Goal: Navigation & Orientation: Find specific page/section

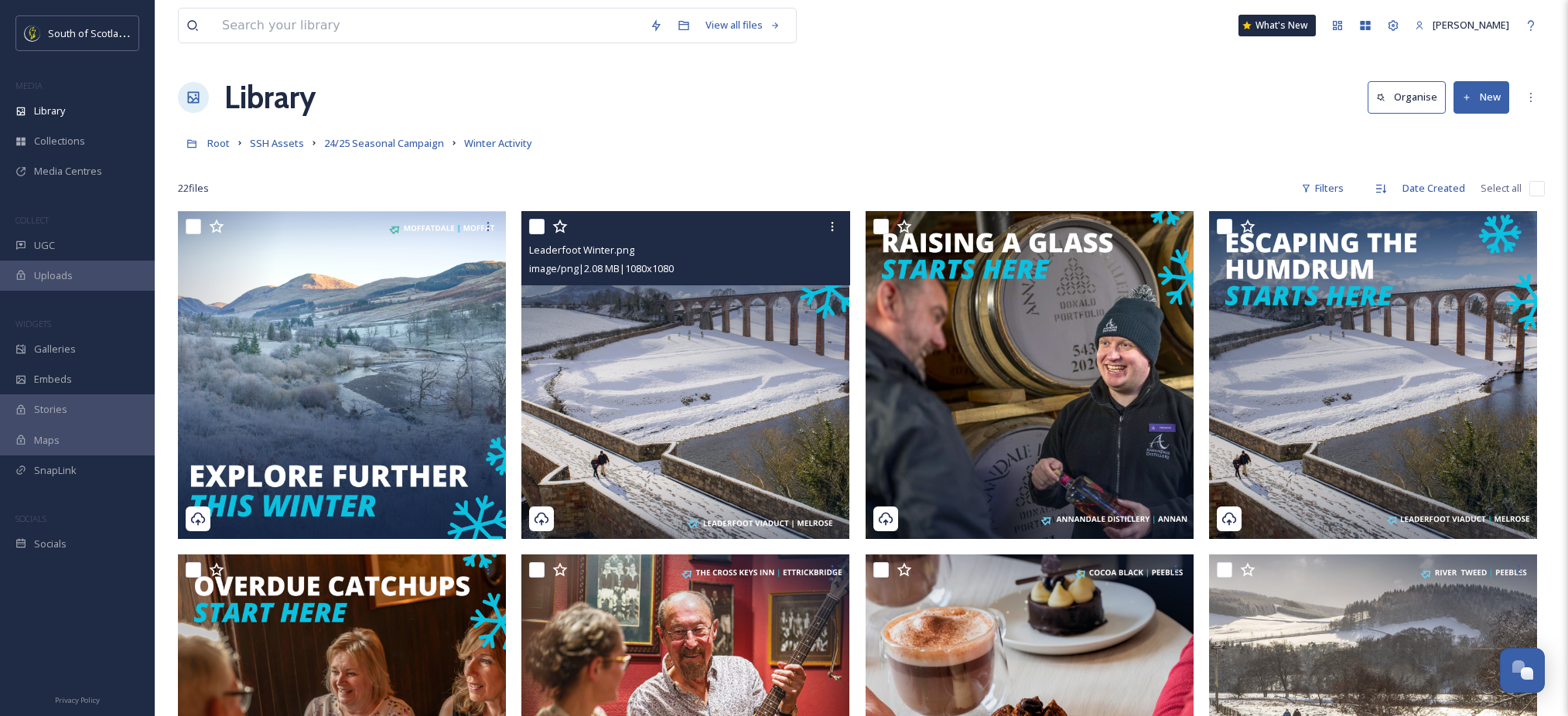
scroll to position [76, 0]
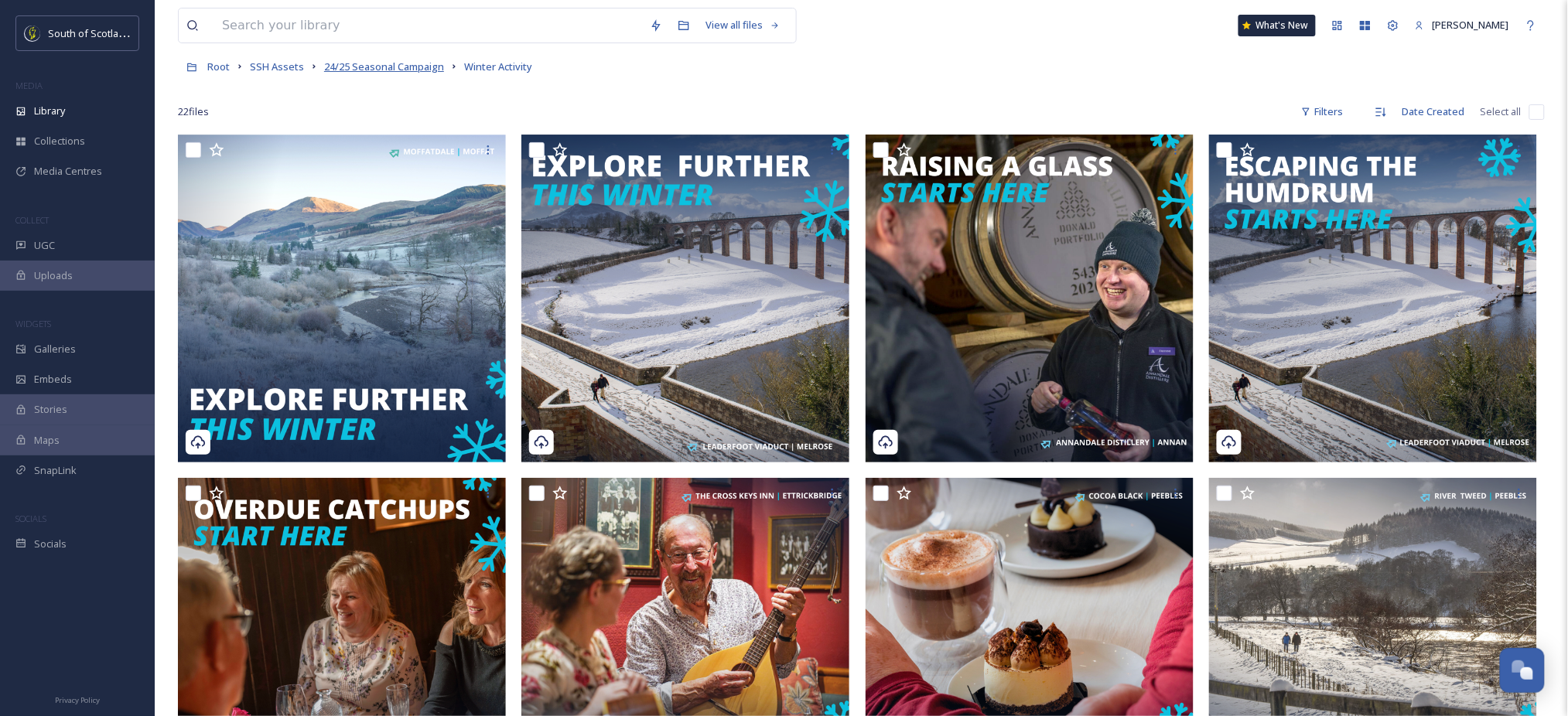
click at [373, 69] on span "24/25 Seasonal Campaign" at bounding box center [383, 67] width 120 height 14
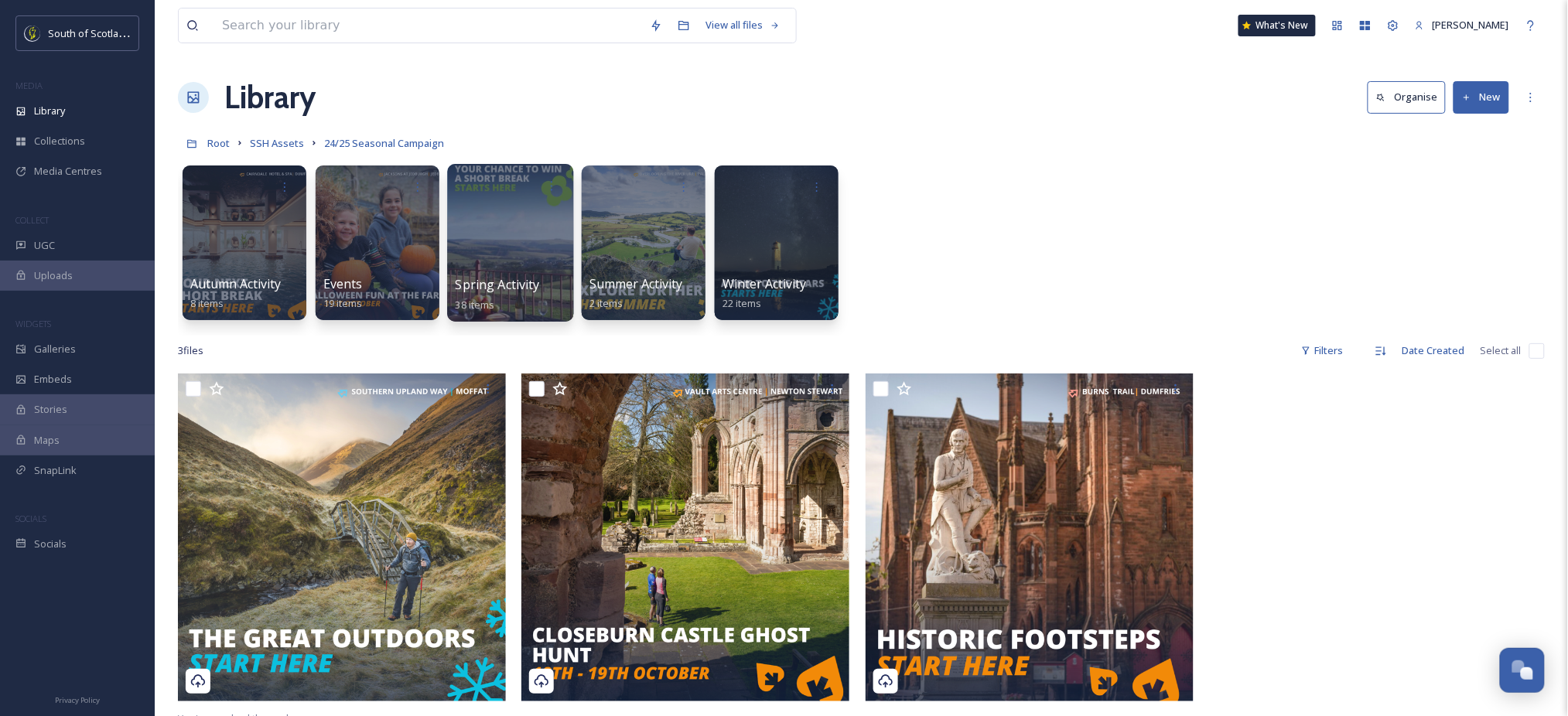
click at [514, 250] on div at bounding box center [510, 242] width 126 height 158
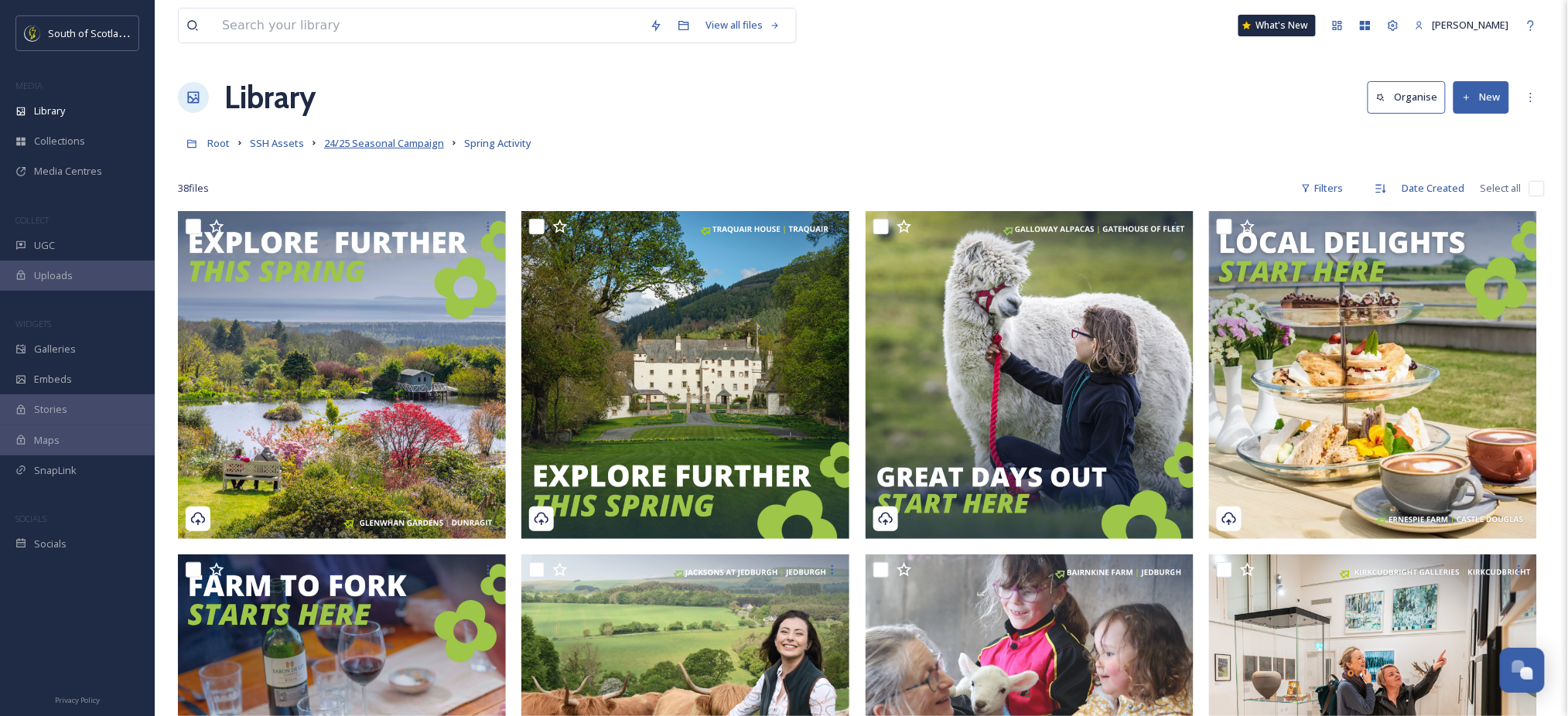
click at [395, 144] on span "24/25 Seasonal Campaign" at bounding box center [383, 144] width 120 height 14
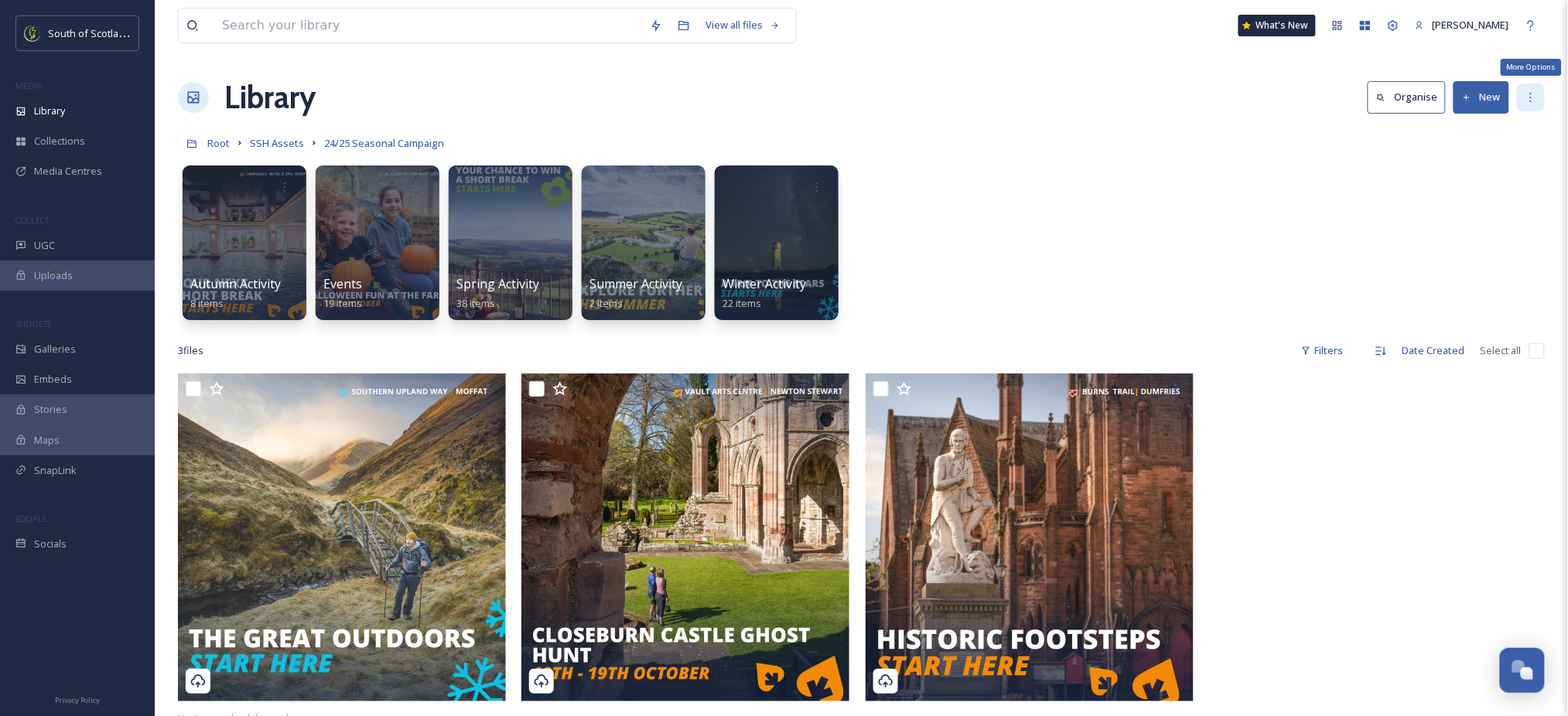
click at [1533, 102] on icon at bounding box center [1531, 97] width 12 height 12
click at [1317, 224] on div "Autumn Activity 8 items Events 19 items Spring Activity 38 items Summer Activit…" at bounding box center [861, 246] width 1368 height 178
click at [553, 291] on div "Spring Activity 38 items" at bounding box center [511, 295] width 110 height 39
click at [186, 143] on icon at bounding box center [192, 144] width 11 height 11
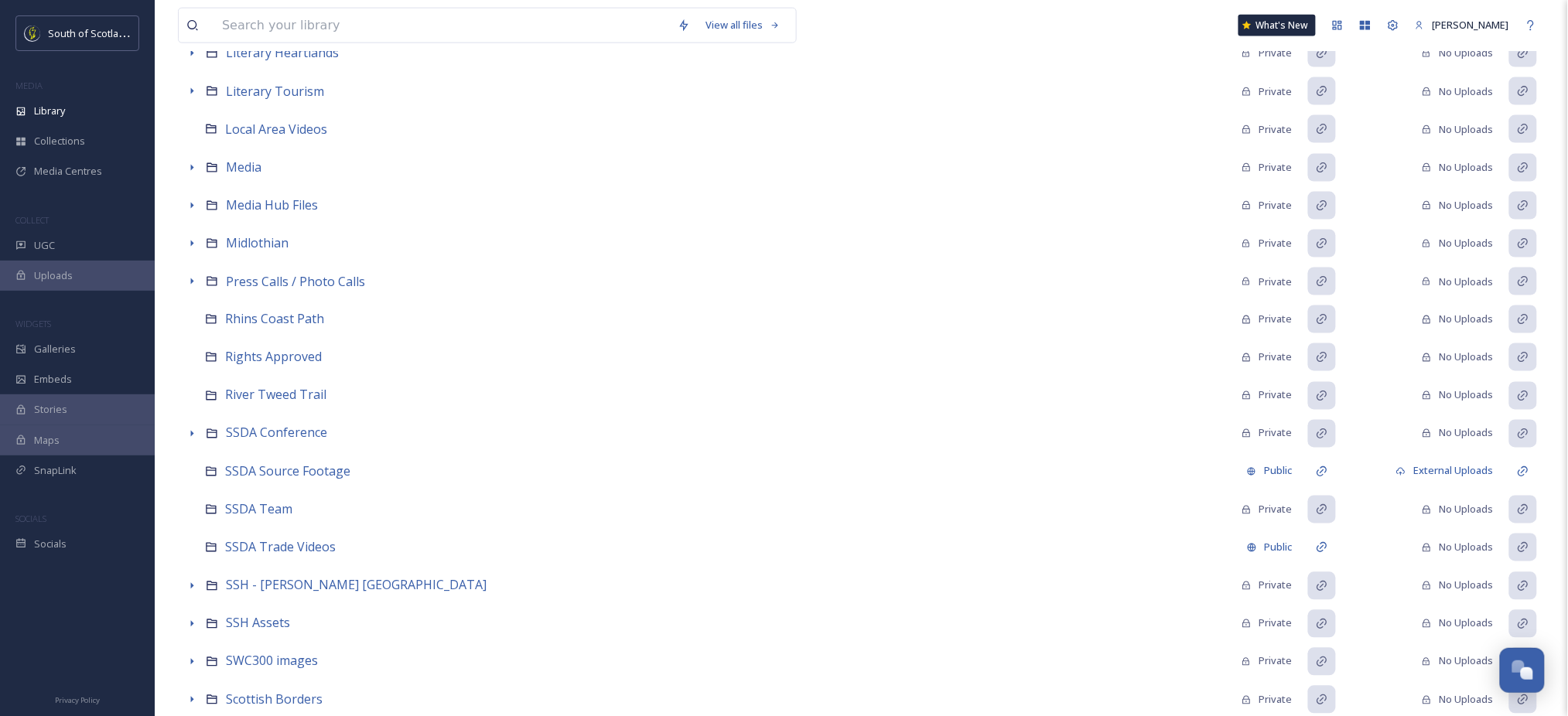
scroll to position [812, 0]
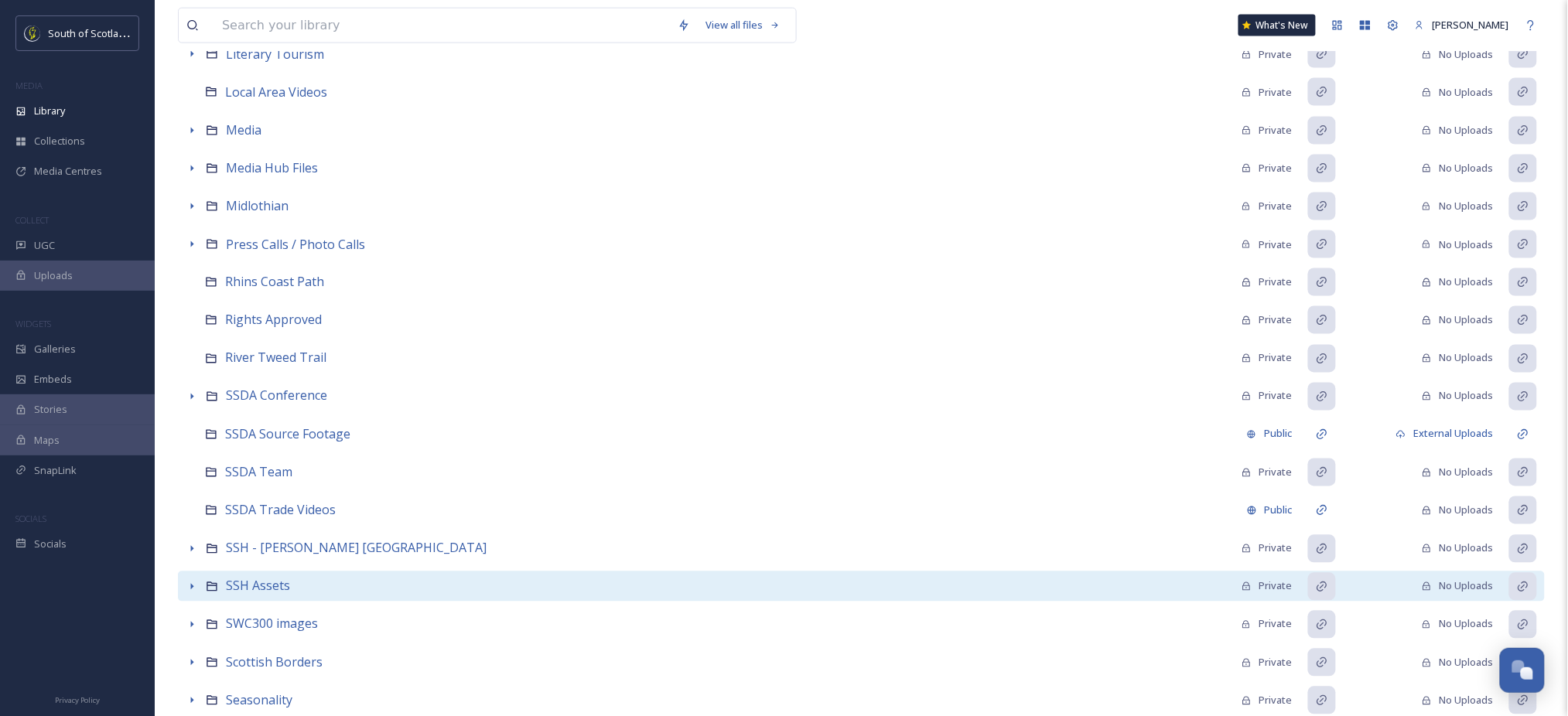
click at [191, 587] on icon at bounding box center [193, 586] width 4 height 6
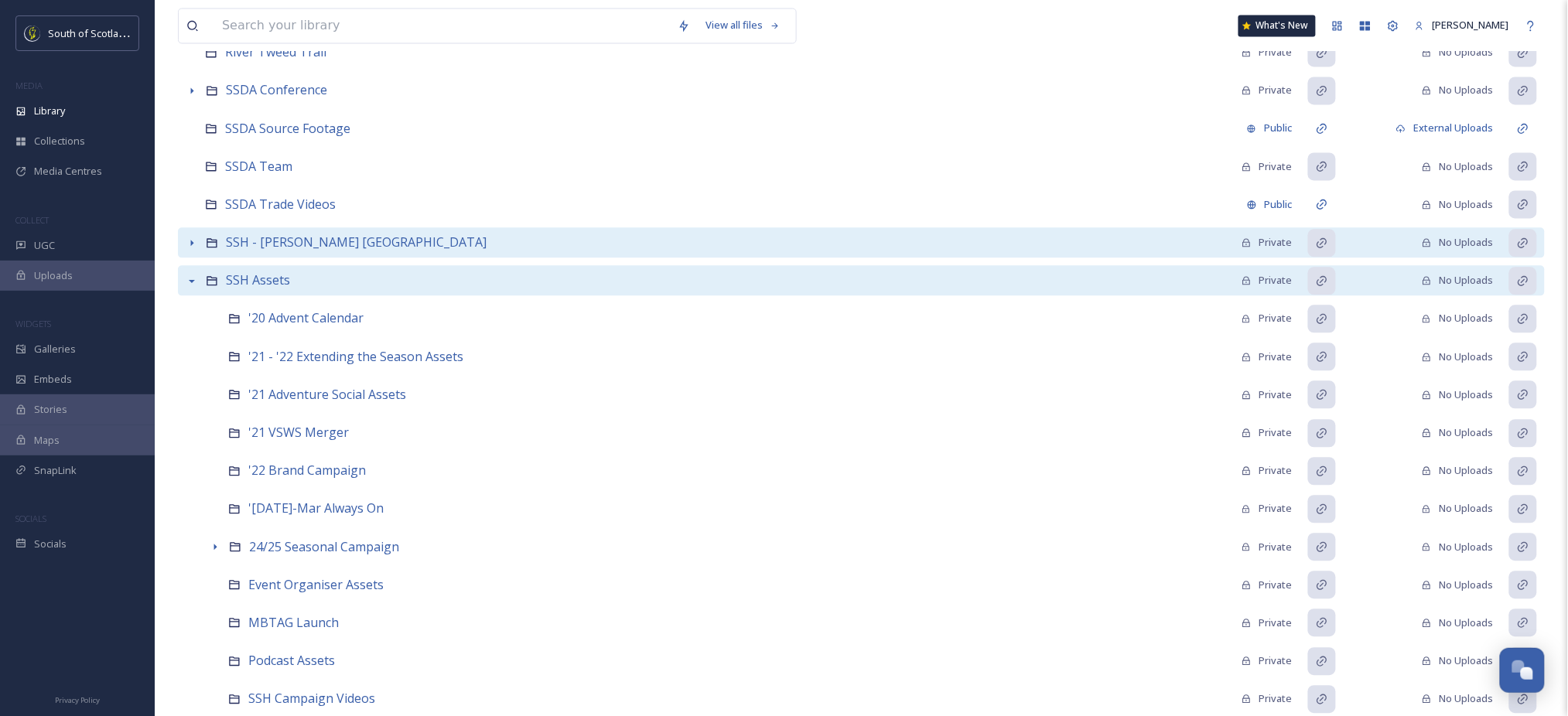
scroll to position [1121, 0]
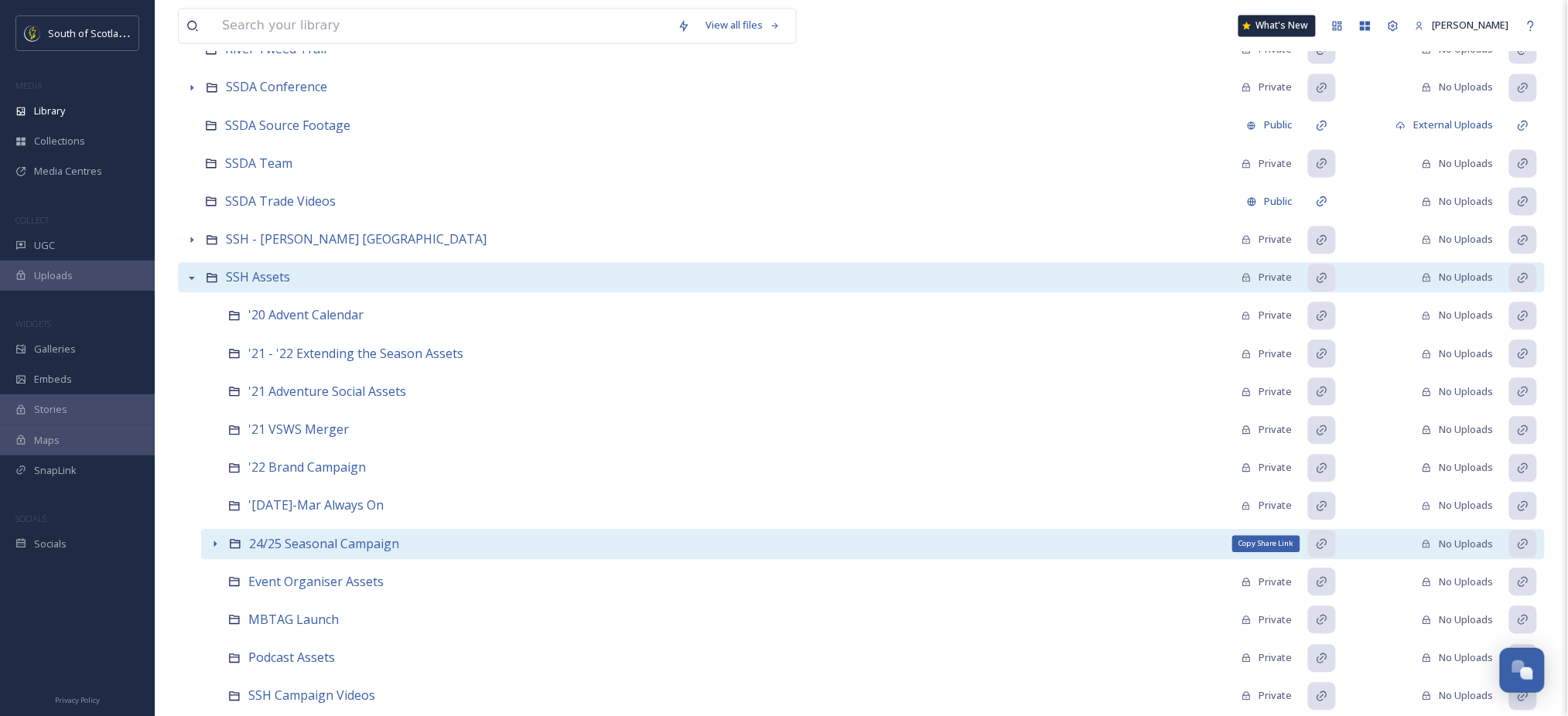
click at [1325, 545] on icon at bounding box center [1322, 544] width 12 height 12
click at [1280, 548] on div "Private" at bounding box center [1267, 544] width 51 height 15
click at [1323, 544] on icon at bounding box center [1322, 544] width 12 height 12
click at [368, 549] on span "24/25 Seasonal Campaign" at bounding box center [324, 544] width 150 height 17
